Goal: Navigation & Orientation: Find specific page/section

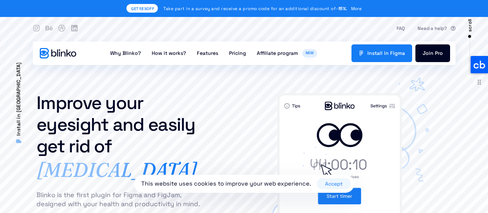
click at [482, 63] on icon at bounding box center [479, 64] width 17 height 17
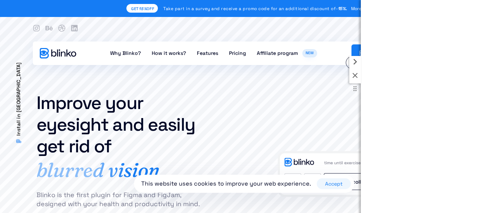
drag, startPoint x: 353, startPoint y: 63, endPoint x: 349, endPoint y: 65, distance: 4.5
click at [351, 64] on icon at bounding box center [355, 62] width 12 height 12
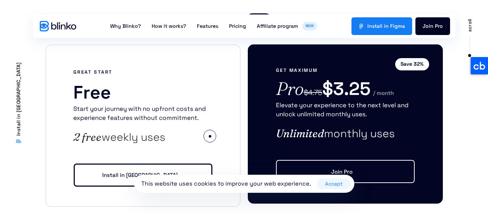
scroll to position [1344, 0]
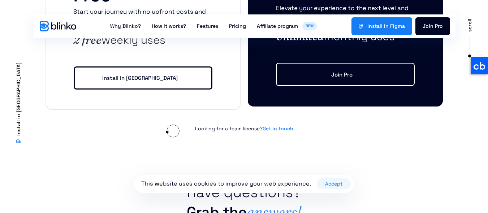
click at [167, 132] on div "Looking for a team license? Get in touch" at bounding box center [244, 130] width 397 height 12
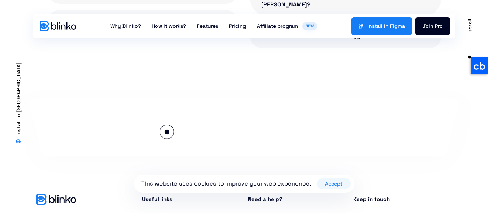
scroll to position [1728, 0]
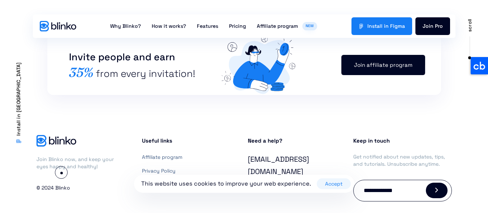
click at [61, 184] on p "© 2024 Blinko" at bounding box center [53, 188] width 34 height 9
click at [334, 184] on button "Accept" at bounding box center [334, 183] width 34 height 11
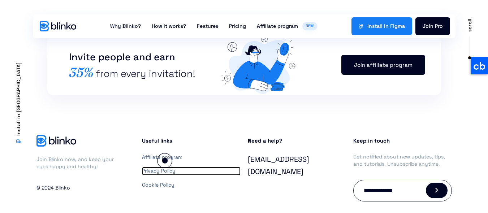
click at [165, 167] on link "Privacy Policy" at bounding box center [191, 171] width 99 height 9
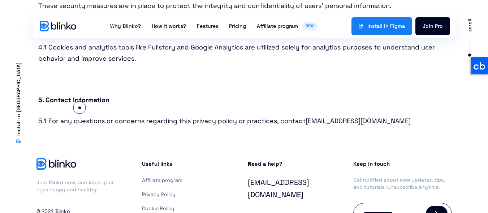
scroll to position [518, 0]
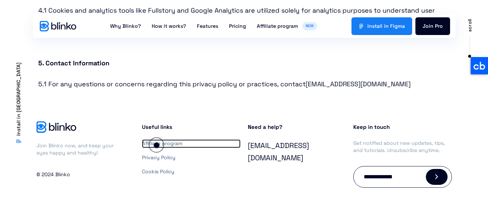
click at [156, 145] on link "Affiliate program" at bounding box center [191, 143] width 99 height 9
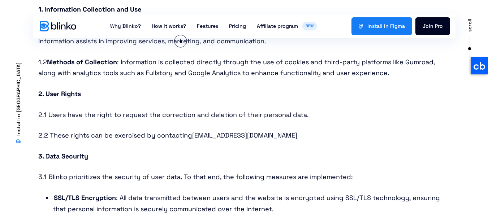
scroll to position [0, 0]
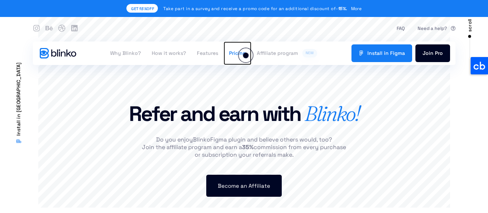
click at [246, 55] on link "Pricing" at bounding box center [238, 53] width 28 height 23
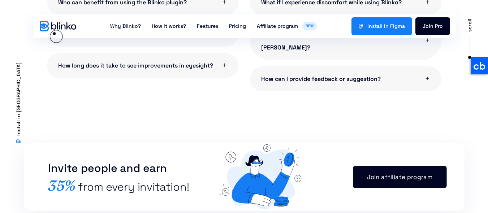
scroll to position [1598, 0]
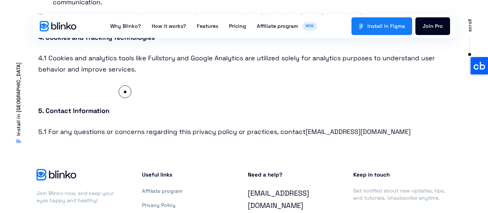
scroll to position [518, 0]
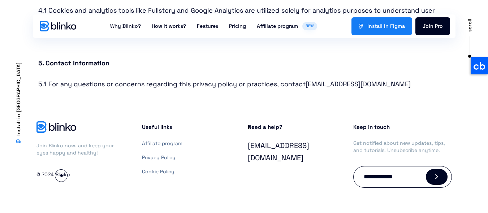
click at [61, 176] on p "© 2024 Blinko" at bounding box center [53, 174] width 34 height 9
drag, startPoint x: 98, startPoint y: 177, endPoint x: 92, endPoint y: 180, distance: 6.3
click at [93, 180] on div "Join Blinko now, and keep your eyes happy and healthy! © 2024 Blinko" at bounding box center [86, 154] width 106 height 74
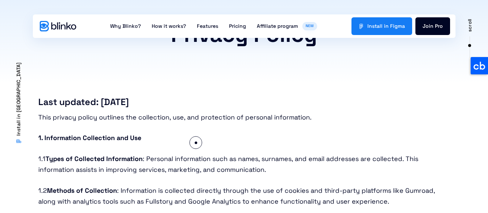
scroll to position [0, 0]
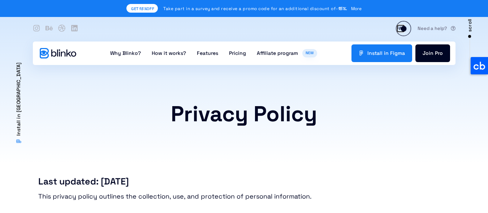
click at [403, 29] on link "FAQ" at bounding box center [401, 29] width 8 height 8
click at [74, 31] on icon at bounding box center [74, 28] width 7 height 7
click at [33, 29] on icon at bounding box center [37, 28] width 8 height 8
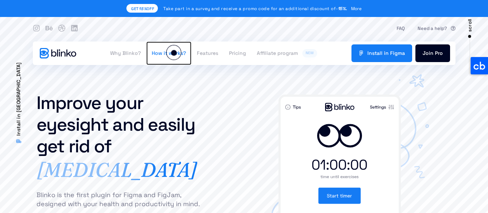
click at [174, 53] on link "How it works?" at bounding box center [168, 53] width 45 height 23
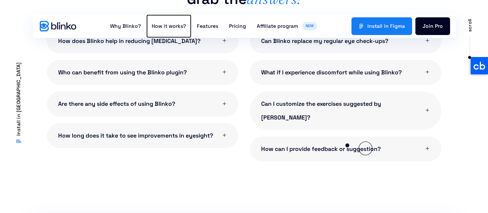
scroll to position [1555, 0]
